Goal: Task Accomplishment & Management: Use online tool/utility

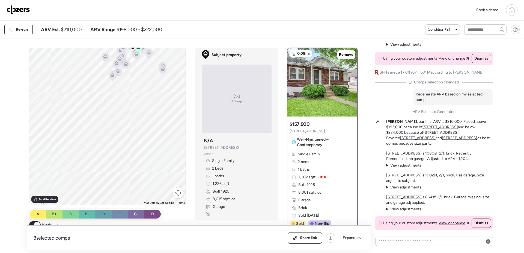
drag, startPoint x: 133, startPoint y: 150, endPoint x: 129, endPoint y: 76, distance: 73.5
click at [129, 76] on div "To activate drag with keyboard, press Alt + Enter. Once in keyboard drag state,…" at bounding box center [107, 126] width 157 height 157
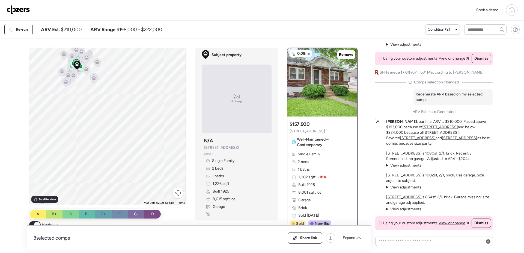
drag, startPoint x: 148, startPoint y: 102, endPoint x: 81, endPoint y: 98, distance: 67.0
click at [81, 99] on div "To activate drag with keyboard, press Alt + Enter. Once in keyboard drag state,…" at bounding box center [107, 126] width 157 height 157
drag, startPoint x: 121, startPoint y: 76, endPoint x: 103, endPoint y: 99, distance: 29.2
click at [103, 99] on div "To activate drag with keyboard, press Alt + Enter. Once in keyboard drag state,…" at bounding box center [107, 126] width 157 height 157
drag, startPoint x: 154, startPoint y: 83, endPoint x: 134, endPoint y: 92, distance: 21.9
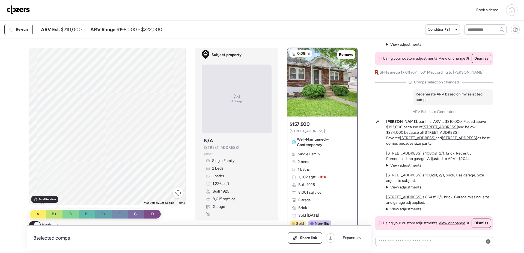
click at [133, 94] on div "To activate drag with keyboard, press Alt + Enter. Once in keyboard drag state,…" at bounding box center [107, 126] width 157 height 157
drag, startPoint x: 141, startPoint y: 73, endPoint x: 170, endPoint y: 120, distance: 54.8
click at [170, 120] on div "To activate drag with keyboard, press Alt + Enter. Once in keyboard drag state,…" at bounding box center [107, 126] width 157 height 157
drag, startPoint x: 116, startPoint y: 110, endPoint x: 145, endPoint y: 97, distance: 31.8
click at [145, 97] on div "To activate drag with keyboard, press Alt + Enter. Once in keyboard drag state,…" at bounding box center [107, 126] width 157 height 157
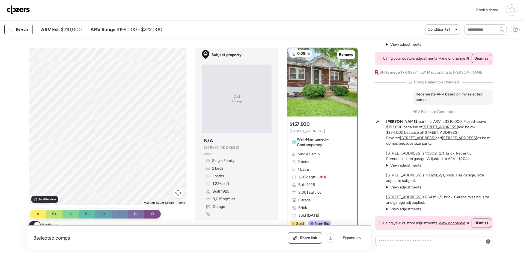
drag, startPoint x: 132, startPoint y: 115, endPoint x: 94, endPoint y: 116, distance: 37.7
click at [94, 116] on div "To activate drag with keyboard, press Alt + Enter. Once in keyboard drag state,…" at bounding box center [107, 126] width 157 height 157
click at [14, 9] on img at bounding box center [18, 9] width 23 height 9
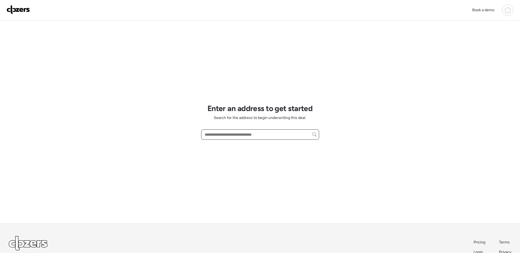
click at [252, 133] on input "text" at bounding box center [260, 135] width 113 height 8
paste input "**********"
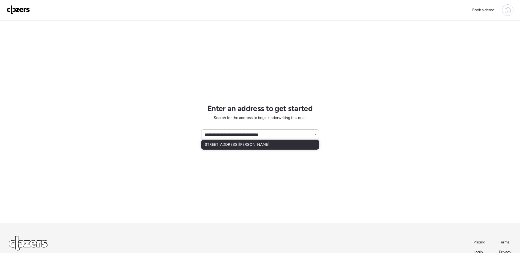
click at [262, 145] on span "2461 Shannon Ave, Saint Louis, MO, 63136" at bounding box center [236, 144] width 66 height 5
type input "**********"
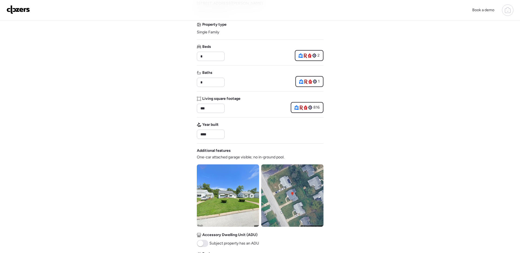
scroll to position [55, 0]
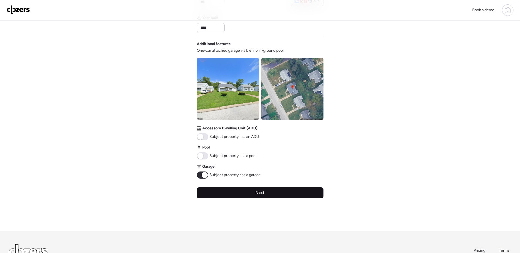
click at [277, 195] on div "Next" at bounding box center [260, 192] width 127 height 11
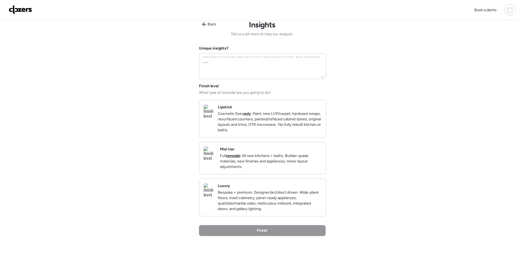
scroll to position [0, 0]
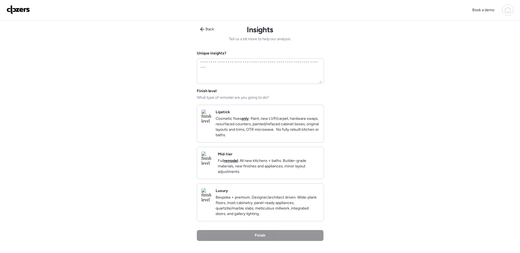
click at [278, 168] on p "Full remodel . All new kitchens + baths. Builder-grade materials, new finishes …" at bounding box center [269, 166] width 102 height 16
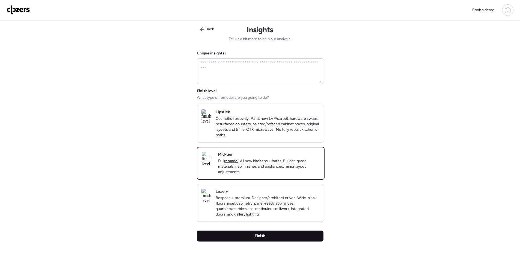
click at [296, 241] on div "Finish" at bounding box center [260, 235] width 127 height 11
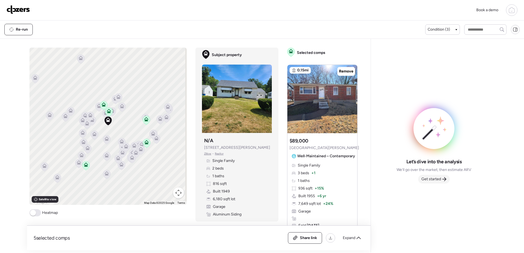
click at [440, 180] on span "Get started" at bounding box center [432, 178] width 20 height 5
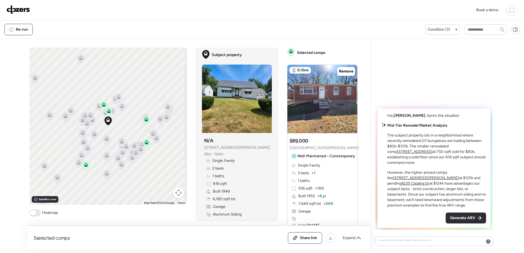
click at [460, 217] on span "Generate ARV" at bounding box center [462, 217] width 25 height 5
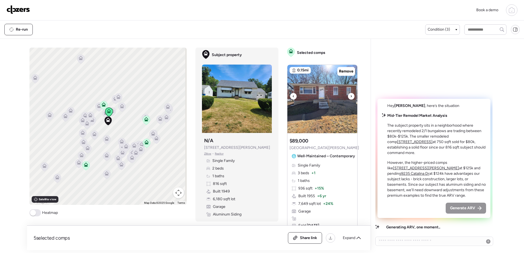
click at [315, 96] on img at bounding box center [323, 99] width 70 height 68
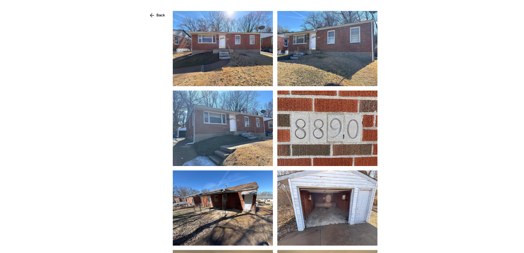
click at [226, 54] on img at bounding box center [223, 48] width 100 height 75
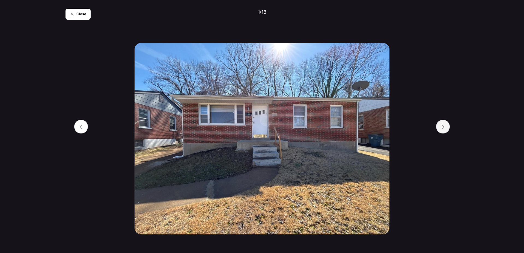
click at [445, 130] on div at bounding box center [443, 127] width 14 height 14
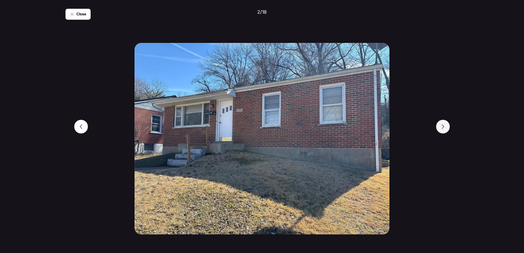
click at [445, 130] on div at bounding box center [443, 127] width 14 height 14
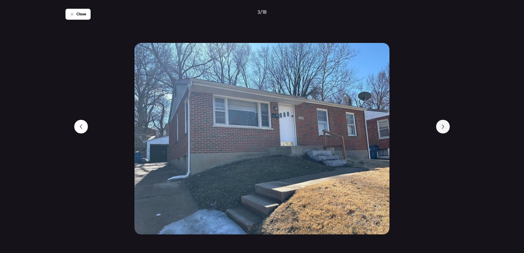
click at [445, 130] on div at bounding box center [443, 127] width 14 height 14
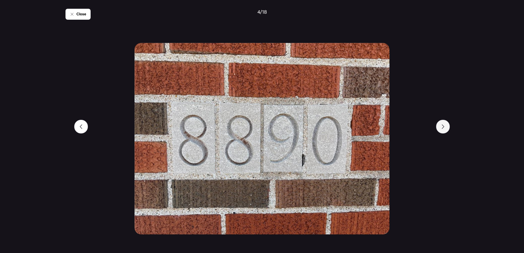
click at [445, 130] on div at bounding box center [443, 127] width 14 height 14
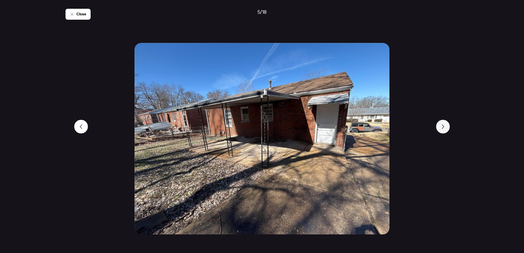
click at [445, 130] on div at bounding box center [443, 127] width 14 height 14
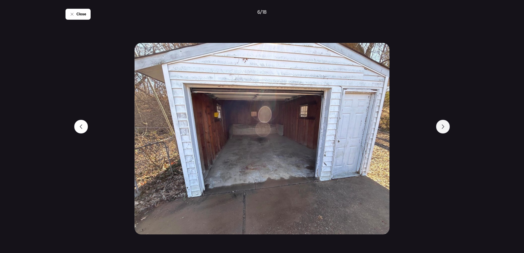
click at [445, 130] on div at bounding box center [443, 127] width 14 height 14
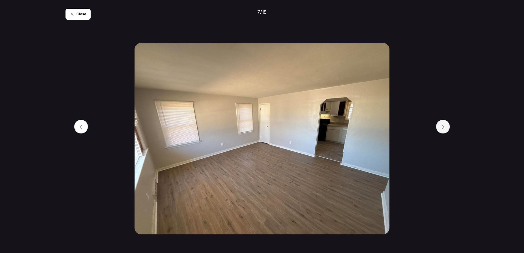
click at [445, 130] on div at bounding box center [443, 127] width 14 height 14
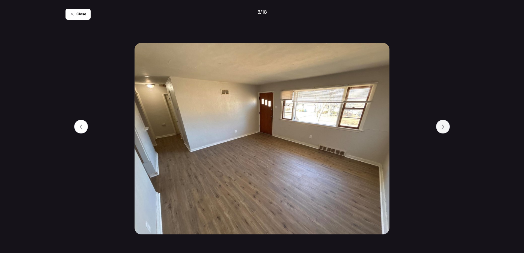
click at [445, 130] on div at bounding box center [443, 127] width 14 height 14
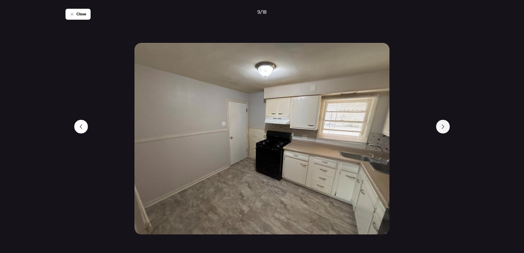
click at [445, 130] on div at bounding box center [443, 127] width 14 height 14
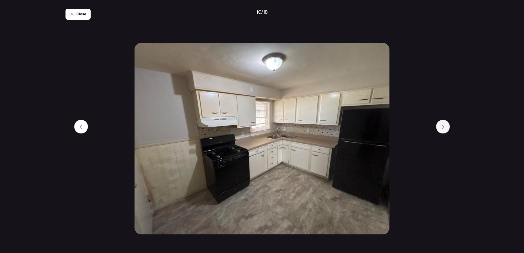
click at [445, 130] on div at bounding box center [443, 127] width 14 height 14
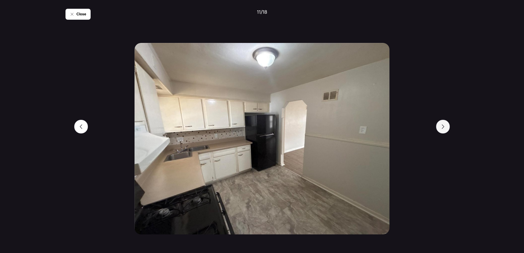
click at [445, 129] on div at bounding box center [443, 127] width 14 height 14
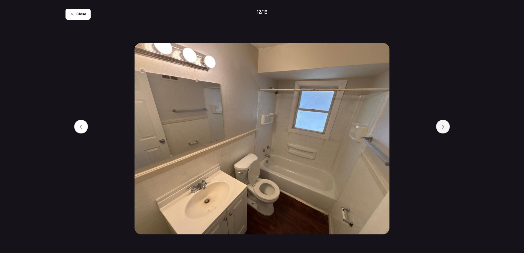
click at [445, 129] on div at bounding box center [443, 127] width 14 height 14
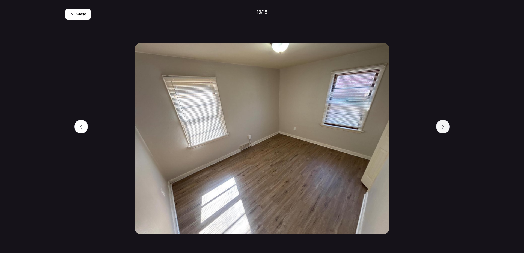
click at [445, 129] on div at bounding box center [443, 127] width 14 height 14
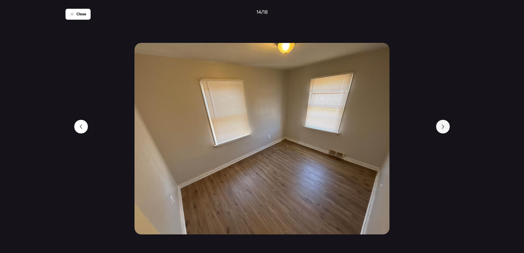
click at [445, 129] on div at bounding box center [443, 127] width 14 height 14
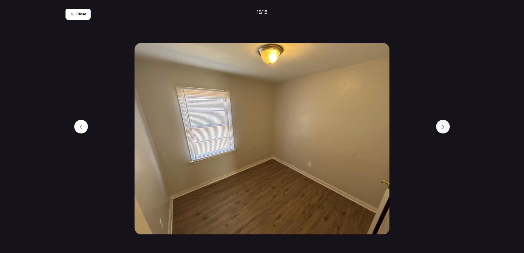
click at [445, 129] on div at bounding box center [443, 127] width 14 height 14
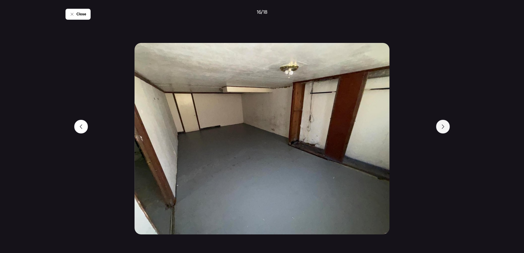
click at [445, 129] on div at bounding box center [443, 127] width 14 height 14
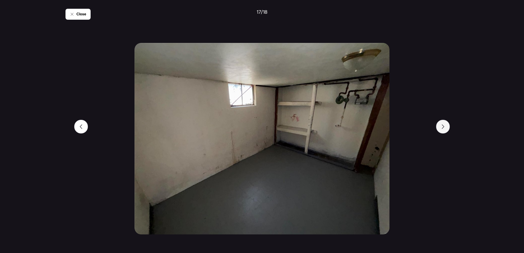
click at [445, 129] on div at bounding box center [443, 127] width 14 height 14
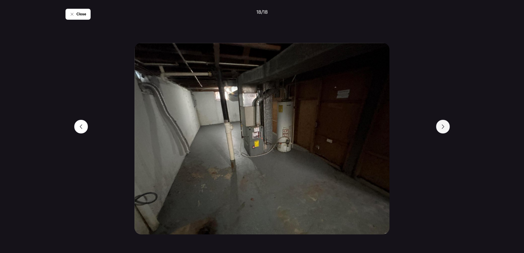
click at [445, 129] on div at bounding box center [443, 127] width 14 height 14
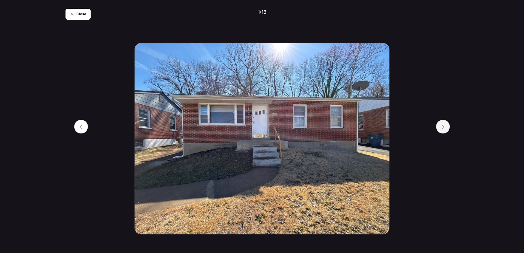
click at [445, 129] on div at bounding box center [443, 127] width 14 height 14
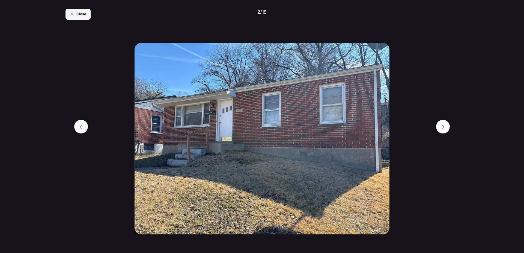
click at [84, 18] on div "Close" at bounding box center [78, 14] width 25 height 11
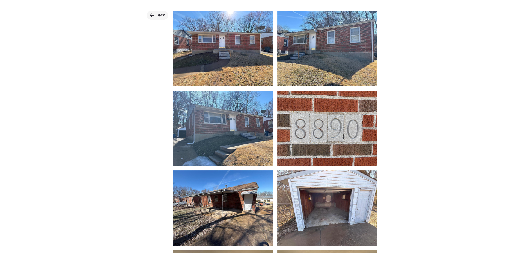
click at [161, 15] on span "Back" at bounding box center [160, 15] width 9 height 5
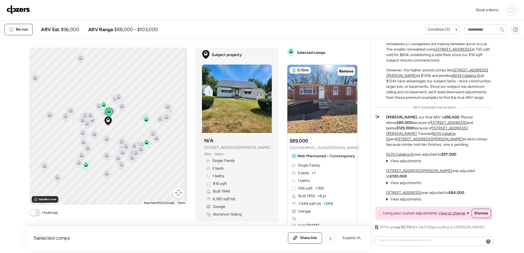
click at [340, 71] on span "Remove" at bounding box center [346, 71] width 14 height 5
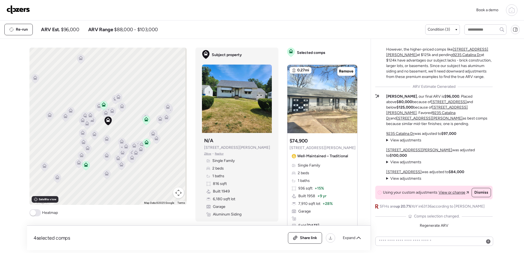
click at [144, 121] on icon at bounding box center [146, 119] width 7 height 9
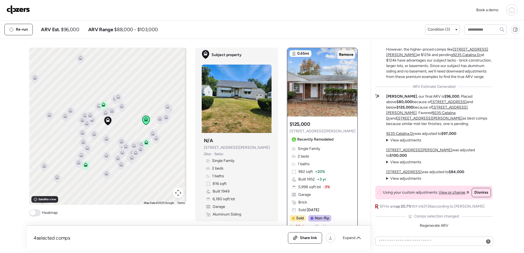
click at [344, 54] on span "Remove" at bounding box center [346, 54] width 14 height 5
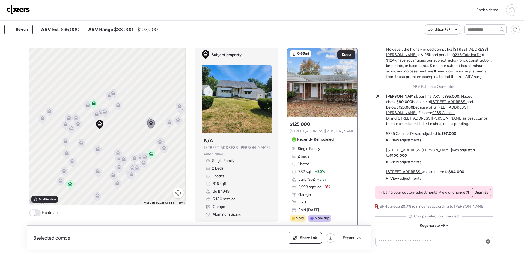
click at [149, 157] on icon at bounding box center [150, 154] width 7 height 9
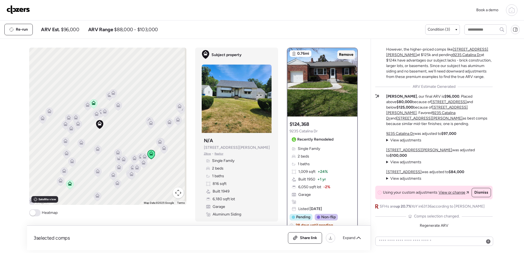
click at [346, 55] on span "Remove" at bounding box center [346, 54] width 14 height 5
click at [71, 184] on icon at bounding box center [69, 183] width 7 height 9
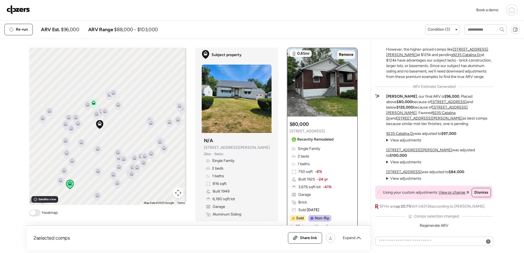
click at [345, 56] on span "Remove" at bounding box center [346, 54] width 14 height 5
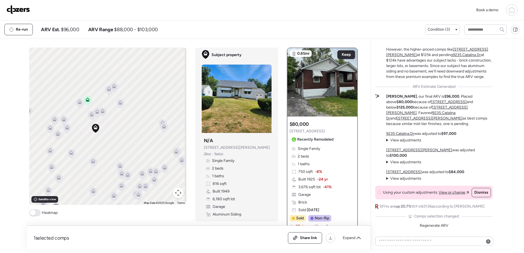
click at [87, 94] on div "To navigate, press the arrow keys. To activate drag with keyboard, press Alt + …" at bounding box center [107, 126] width 157 height 157
click at [86, 100] on icon at bounding box center [88, 101] width 4 height 2
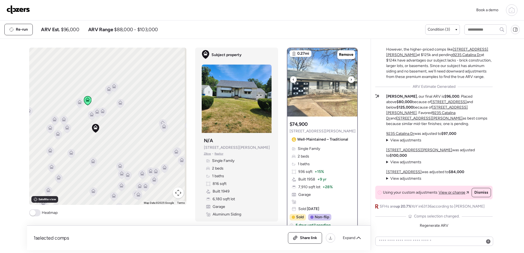
click at [321, 102] on img at bounding box center [323, 82] width 70 height 68
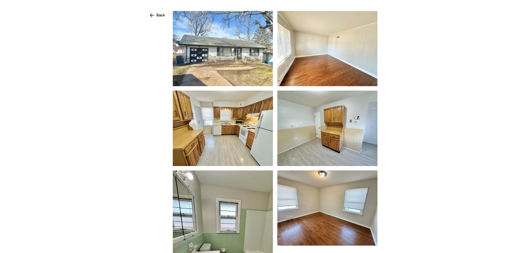
click at [249, 67] on img at bounding box center [223, 48] width 100 height 75
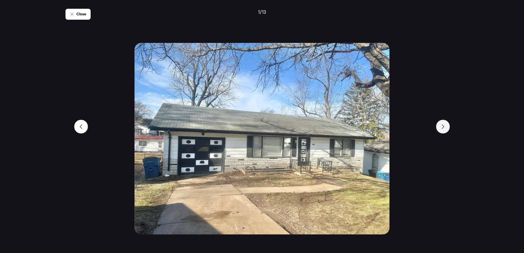
click at [443, 126] on icon at bounding box center [443, 126] width 4 height 4
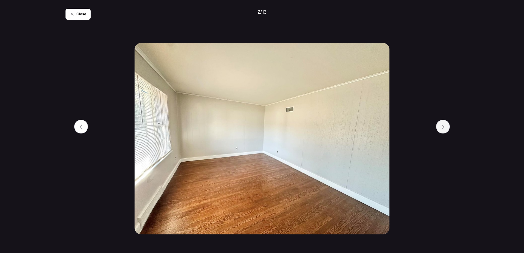
click at [443, 126] on icon at bounding box center [443, 126] width 4 height 4
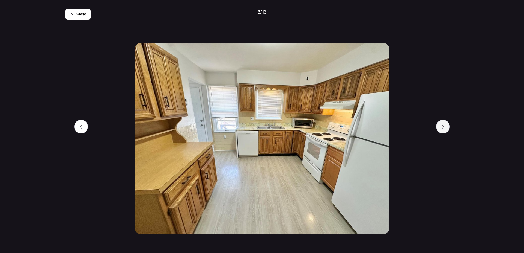
click at [443, 126] on icon at bounding box center [443, 126] width 4 height 4
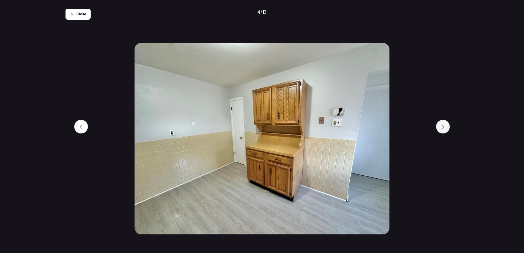
click at [443, 126] on icon at bounding box center [443, 126] width 4 height 4
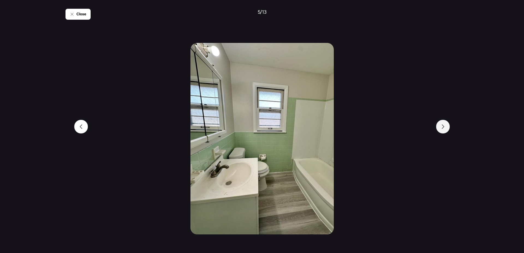
click at [443, 126] on icon at bounding box center [443, 126] width 4 height 4
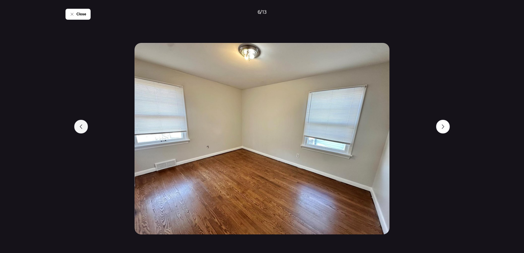
click at [84, 126] on div at bounding box center [81, 127] width 14 height 14
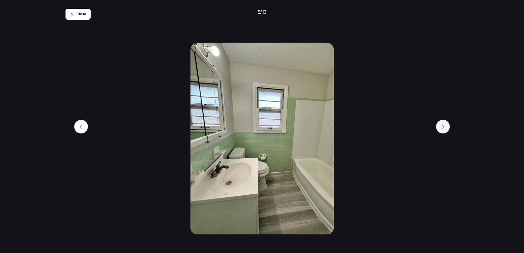
click at [437, 128] on div at bounding box center [443, 127] width 14 height 14
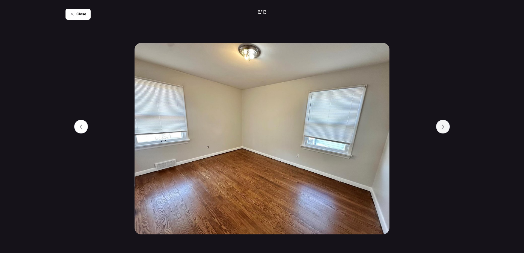
click at [437, 128] on div at bounding box center [443, 127] width 14 height 14
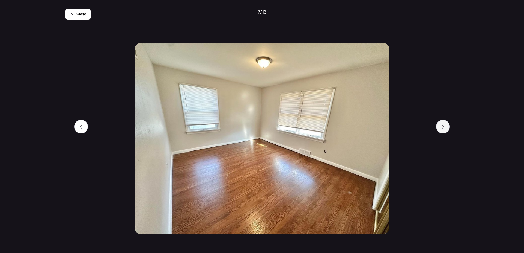
click at [437, 128] on div at bounding box center [443, 127] width 14 height 14
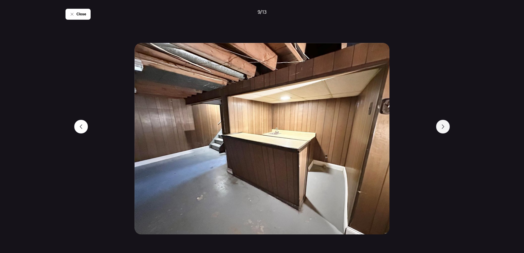
click at [437, 128] on div at bounding box center [443, 127] width 14 height 14
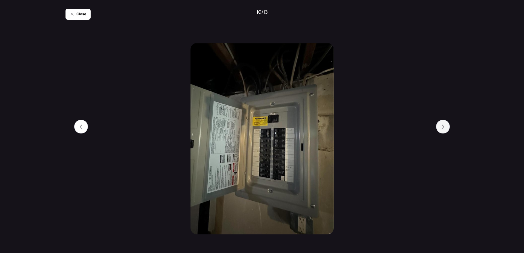
click at [437, 128] on div at bounding box center [443, 127] width 14 height 14
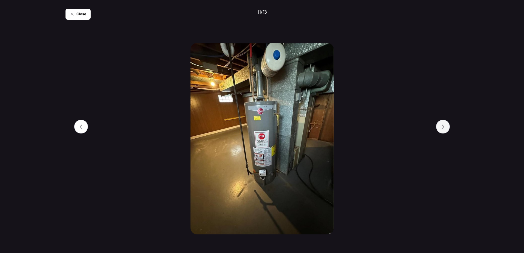
click at [437, 128] on div at bounding box center [443, 127] width 14 height 14
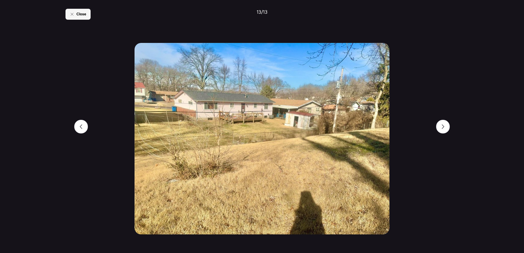
click at [76, 17] on div "Close" at bounding box center [78, 14] width 25 height 11
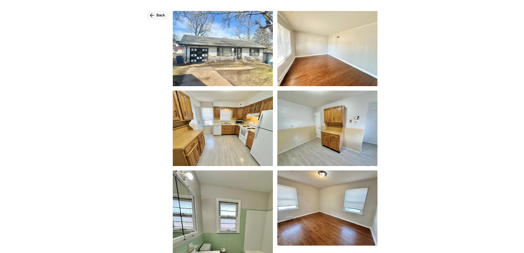
click at [155, 14] on div "Back" at bounding box center [158, 15] width 22 height 9
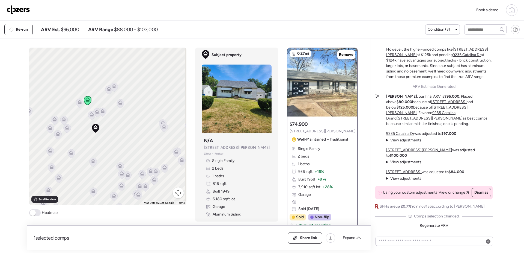
click at [91, 114] on icon at bounding box center [92, 114] width 4 height 4
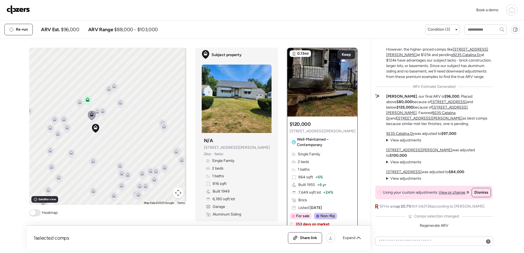
click at [96, 114] on icon at bounding box center [96, 112] width 7 height 9
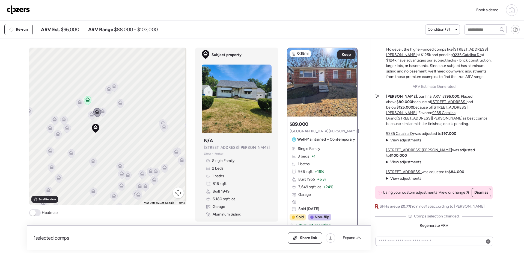
click at [101, 113] on icon at bounding box center [103, 112] width 4 height 2
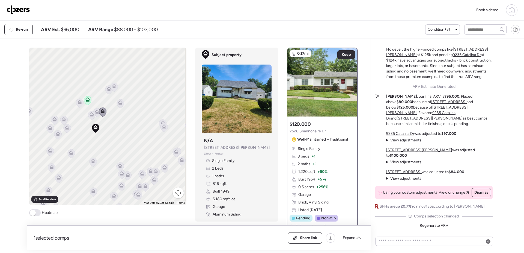
click at [118, 104] on icon at bounding box center [120, 104] width 4 height 2
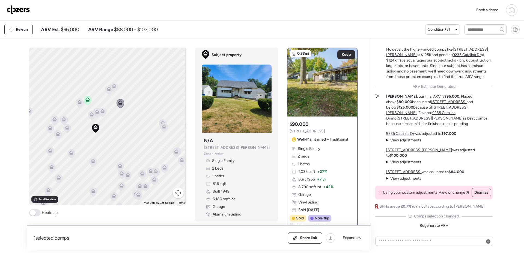
click at [110, 87] on icon at bounding box center [114, 86] width 8 height 9
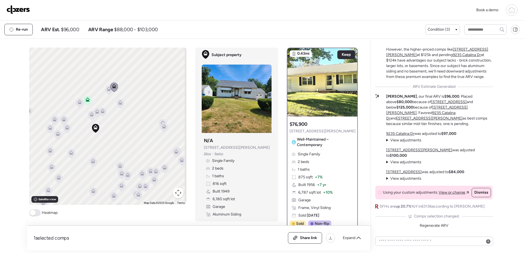
click at [105, 91] on icon at bounding box center [108, 89] width 7 height 9
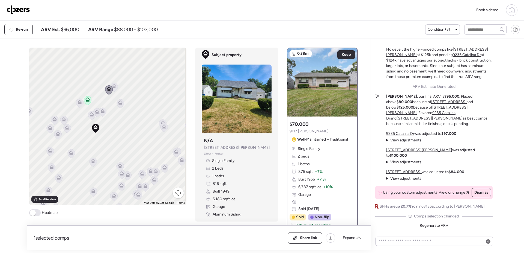
click at [67, 130] on icon at bounding box center [66, 128] width 7 height 9
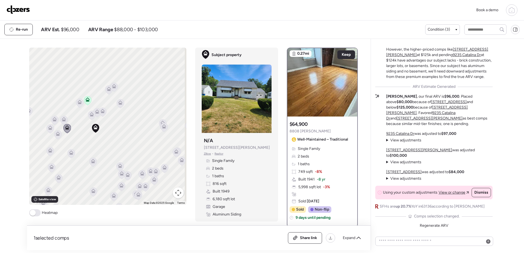
click at [64, 124] on icon at bounding box center [66, 128] width 7 height 9
click at [63, 120] on icon at bounding box center [64, 120] width 4 height 2
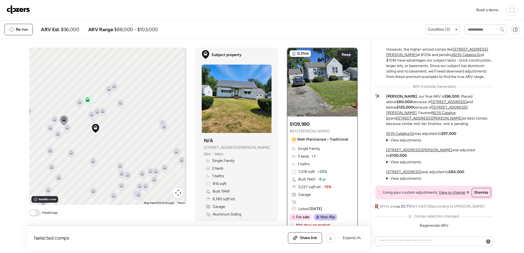
click at [53, 122] on icon at bounding box center [54, 119] width 7 height 9
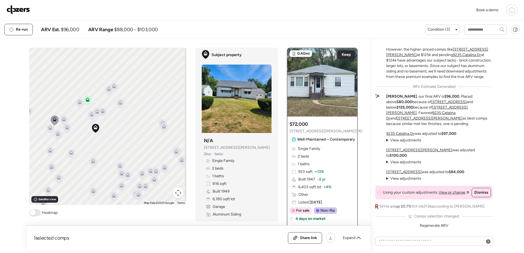
click at [67, 128] on icon at bounding box center [67, 127] width 4 height 4
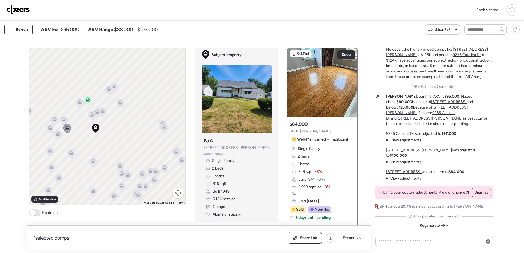
click at [57, 132] on icon at bounding box center [58, 133] width 4 height 4
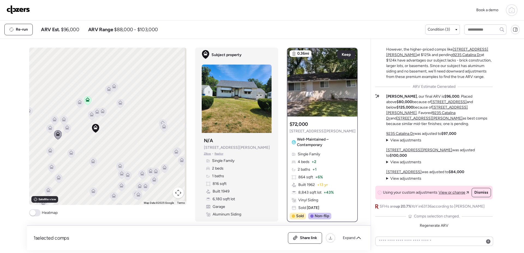
click at [92, 163] on icon at bounding box center [92, 161] width 7 height 9
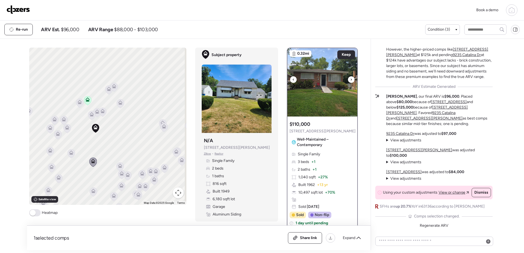
click at [306, 100] on img at bounding box center [323, 82] width 70 height 68
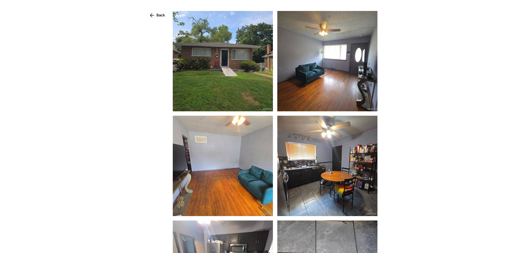
click at [254, 74] on img at bounding box center [223, 61] width 100 height 100
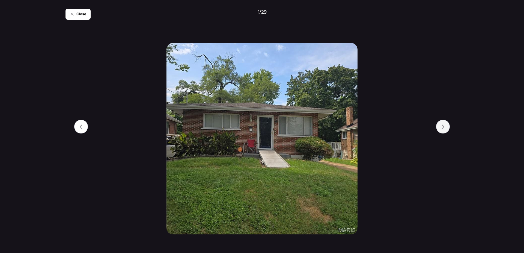
click at [446, 123] on div at bounding box center [443, 127] width 14 height 14
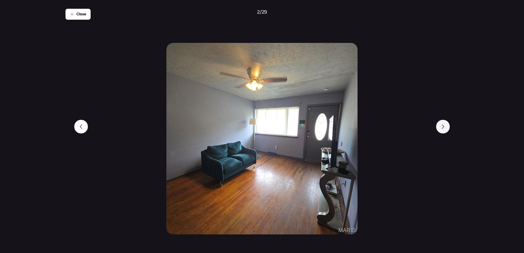
click at [446, 123] on div at bounding box center [443, 127] width 14 height 14
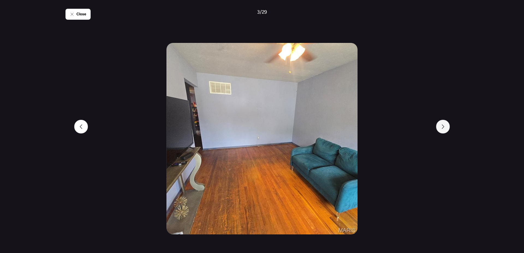
click at [446, 123] on div at bounding box center [443, 127] width 14 height 14
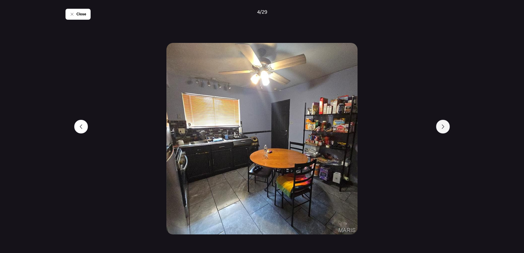
click at [446, 123] on div at bounding box center [443, 127] width 14 height 14
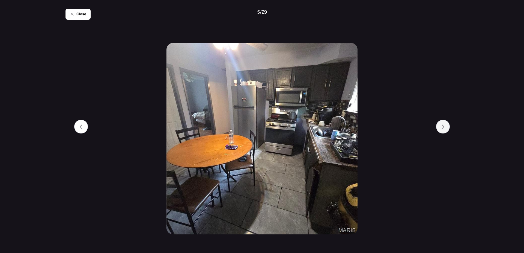
click at [446, 123] on div at bounding box center [443, 127] width 14 height 14
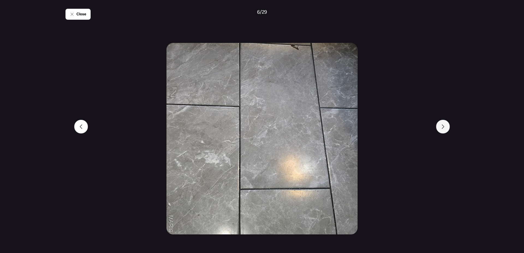
click at [446, 123] on div at bounding box center [443, 127] width 14 height 14
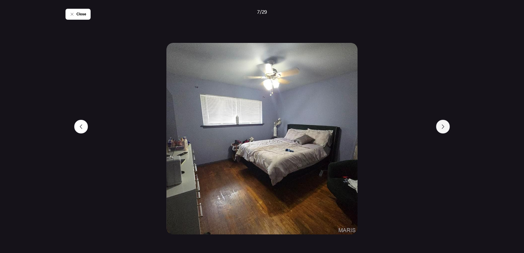
click at [446, 123] on div at bounding box center [443, 127] width 14 height 14
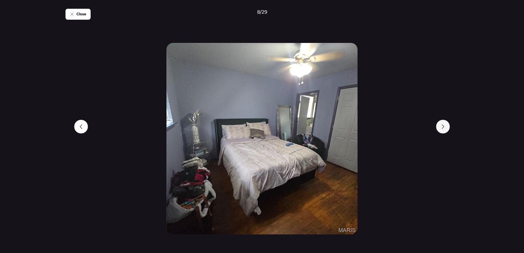
click at [446, 123] on div at bounding box center [443, 127] width 14 height 14
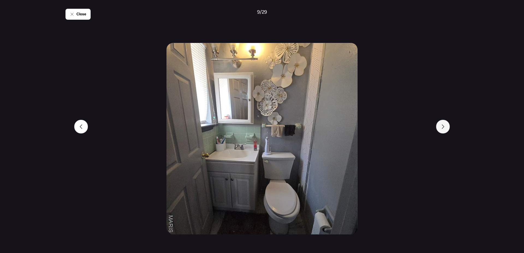
click at [446, 123] on div at bounding box center [443, 127] width 14 height 14
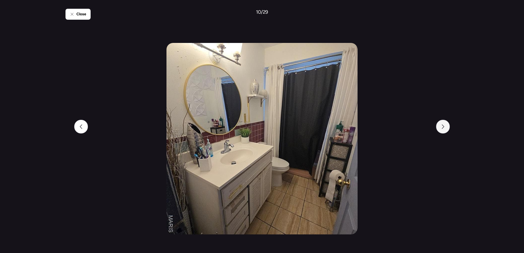
click at [446, 123] on div at bounding box center [443, 127] width 14 height 14
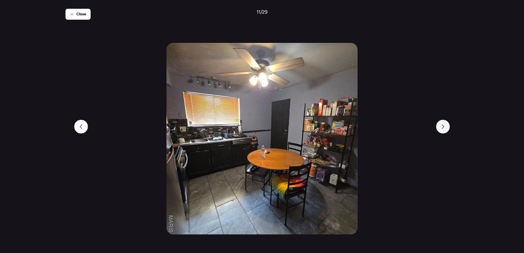
click at [446, 123] on div at bounding box center [443, 127] width 14 height 14
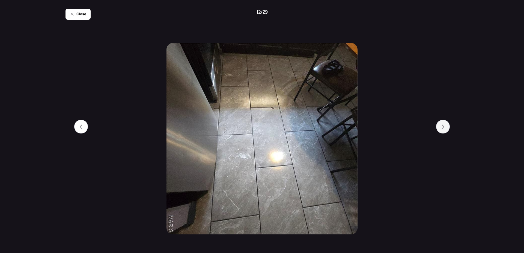
click at [446, 123] on div at bounding box center [443, 127] width 14 height 14
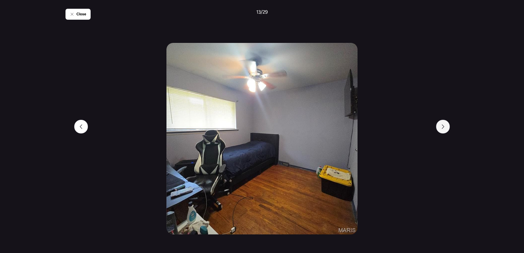
click at [446, 123] on div at bounding box center [443, 127] width 14 height 14
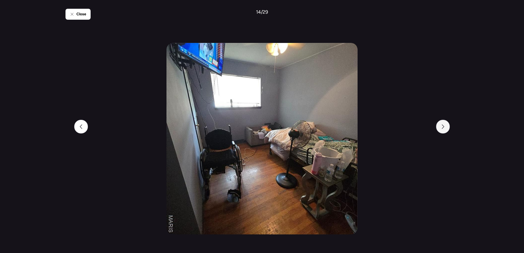
click at [446, 123] on div at bounding box center [443, 127] width 14 height 14
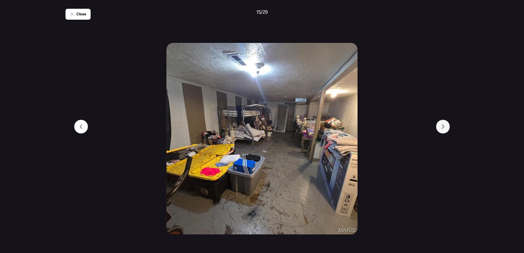
click at [446, 123] on div at bounding box center [443, 127] width 14 height 14
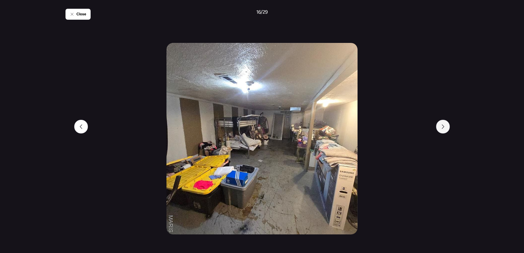
click at [446, 123] on div at bounding box center [443, 127] width 14 height 14
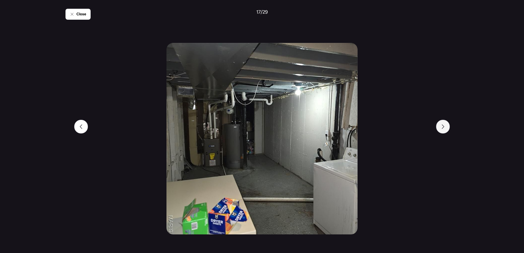
click at [446, 123] on div at bounding box center [443, 127] width 14 height 14
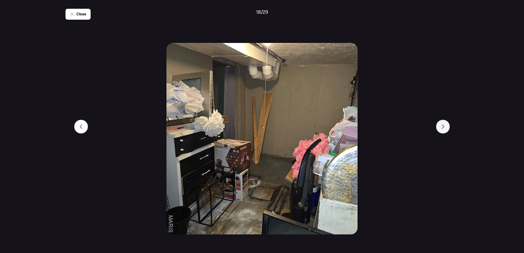
click at [446, 123] on div at bounding box center [443, 127] width 14 height 14
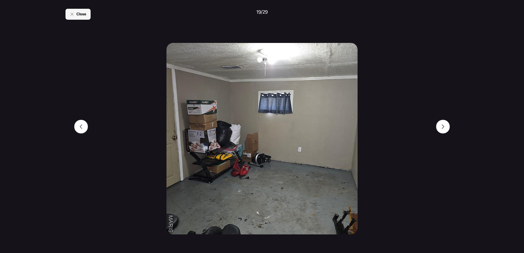
click at [89, 14] on div "Close" at bounding box center [78, 14] width 25 height 11
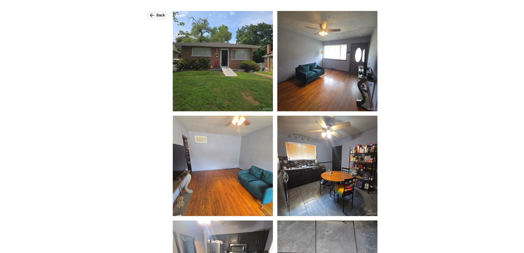
click at [159, 17] on span "Back" at bounding box center [160, 15] width 9 height 5
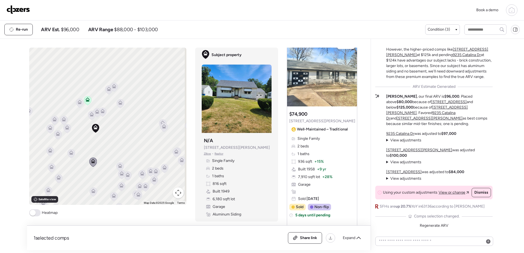
click at [402, 152] on u "9433 Pickford Pl" at bounding box center [419, 149] width 66 height 5
